Goal: Browse casually

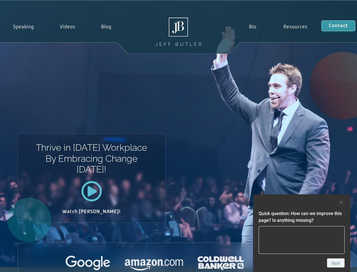
click at [178, 136] on div "Thrive in [DATE] Workplace By Embracing Change [DATE]! Watch [PERSON_NAME]!" at bounding box center [178, 134] width 357 height 266
click at [302, 202] on div at bounding box center [302, 202] width 86 height 7
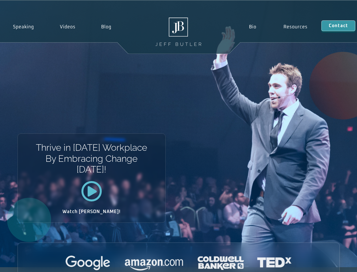
click at [336, 263] on div at bounding box center [179, 263] width 322 height 16
